Goal: Task Accomplishment & Management: Use online tool/utility

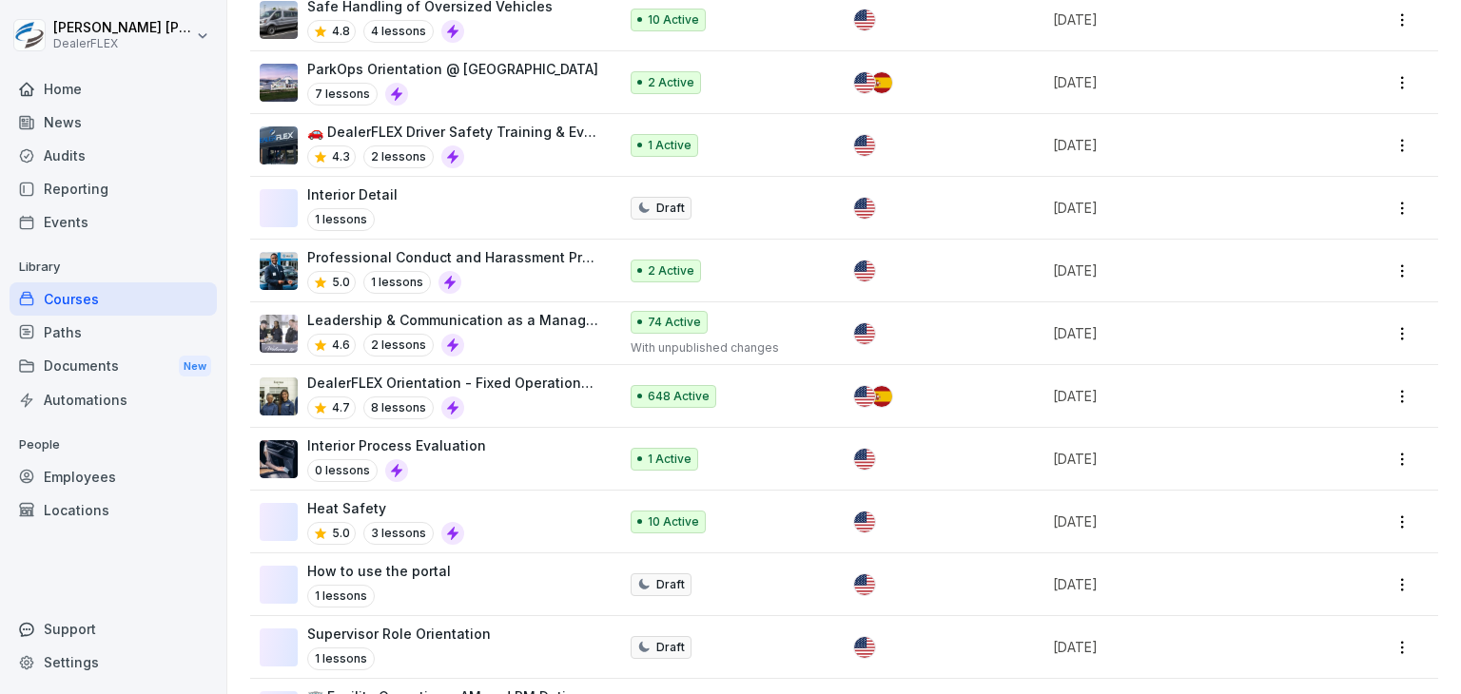
scroll to position [418, 0]
click at [502, 389] on p "DealerFLEX Orientation - Fixed Operations Division" at bounding box center [452, 382] width 291 height 20
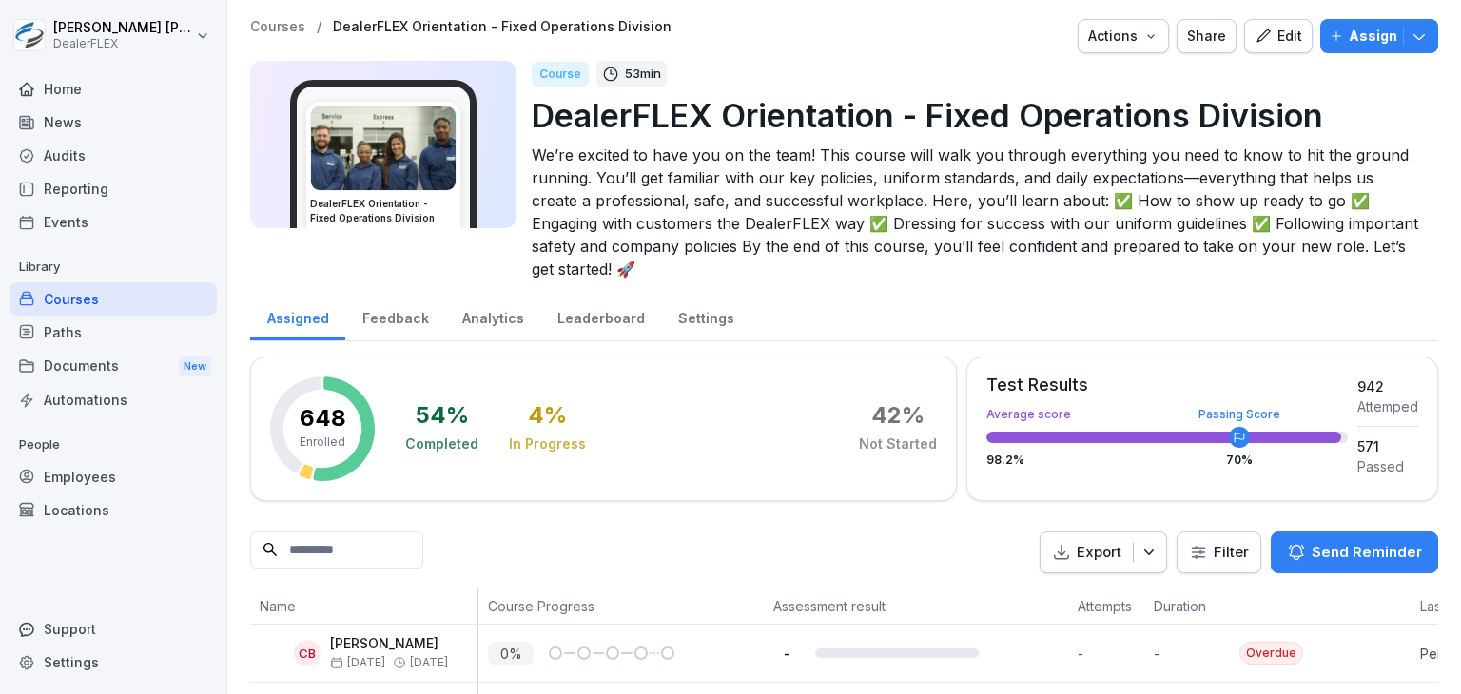
click at [1149, 547] on icon "button" at bounding box center [1148, 552] width 19 height 19
click at [1056, 625] on p "Export as CSV file" at bounding box center [1084, 626] width 113 height 17
